Goal: Information Seeking & Learning: Learn about a topic

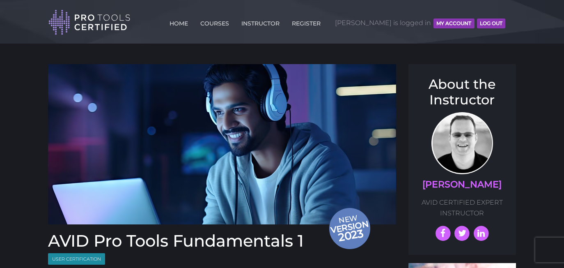
click at [441, 21] on button "MY ACCOUNT" at bounding box center [453, 23] width 41 height 10
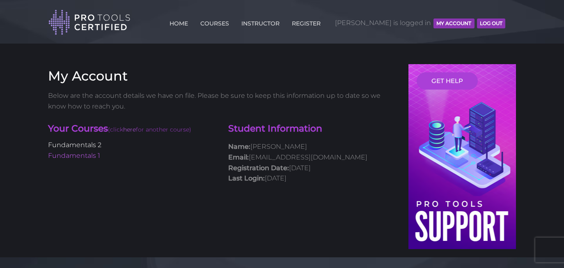
click at [88, 144] on link "Fundamentals 2" at bounding box center [74, 145] width 53 height 8
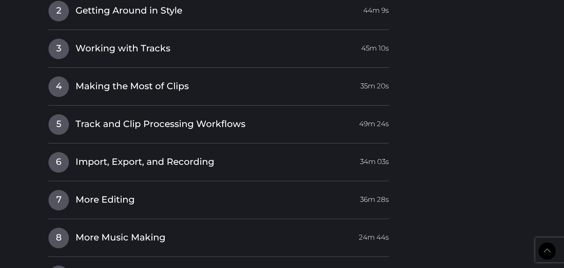
scroll to position [1186, 0]
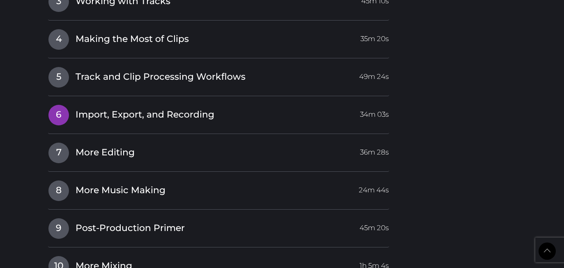
click at [93, 108] on span "Import, Export, and Recording" at bounding box center [145, 114] width 139 height 13
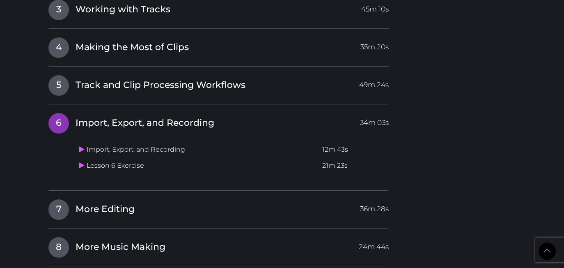
scroll to position [1001, 0]
click at [81, 145] on icon at bounding box center [81, 148] width 5 height 7
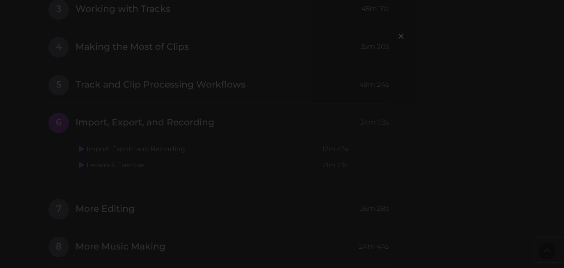
click at [124, 94] on div "×" at bounding box center [282, 134] width 564 height 268
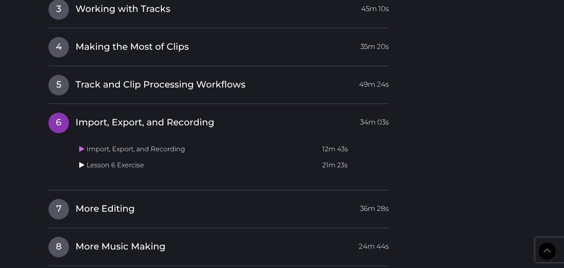
click at [81, 161] on icon at bounding box center [81, 164] width 5 height 7
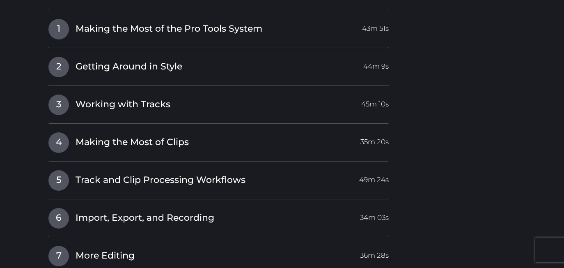
drag, startPoint x: 105, startPoint y: 215, endPoint x: 80, endPoint y: 208, distance: 26.4
click at [105, 215] on span "Import, Export, and Recording" at bounding box center [145, 217] width 139 height 13
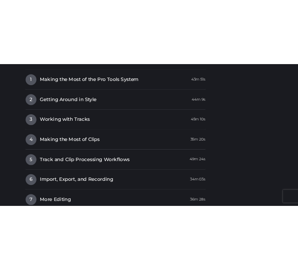
scroll to position [1083, 0]
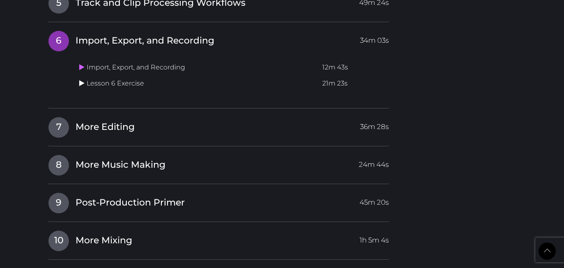
click at [82, 80] on icon at bounding box center [81, 83] width 5 height 7
